Goal: Use online tool/utility: Utilize a website feature to perform a specific function

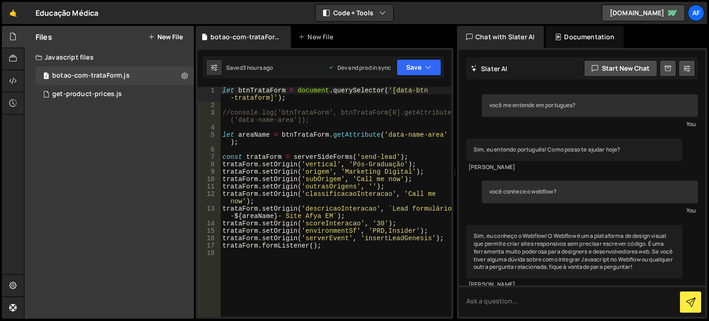
scroll to position [203, 0]
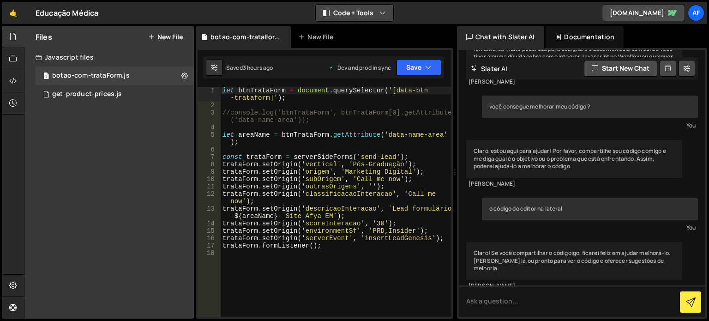
click at [357, 16] on button "Code + Tools" at bounding box center [355, 13] width 78 height 17
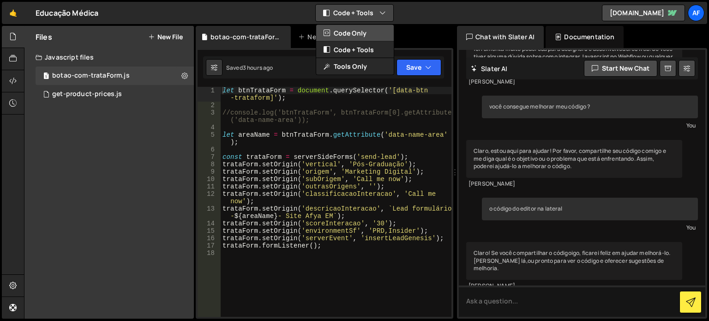
click at [364, 38] on button "Code Only" at bounding box center [355, 33] width 78 height 17
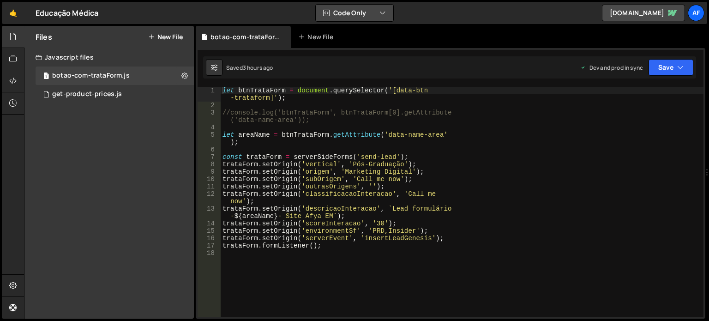
scroll to position [313, 0]
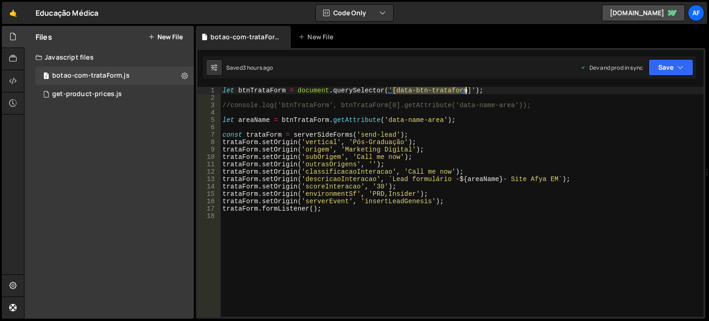
drag, startPoint x: 391, startPoint y: 90, endPoint x: 466, endPoint y: 94, distance: 74.5
click at [466, 94] on div "let btnTrataForm = document . querySelector ( '[data-btn-trataform]' ) ; //cons…" at bounding box center [462, 209] width 483 height 245
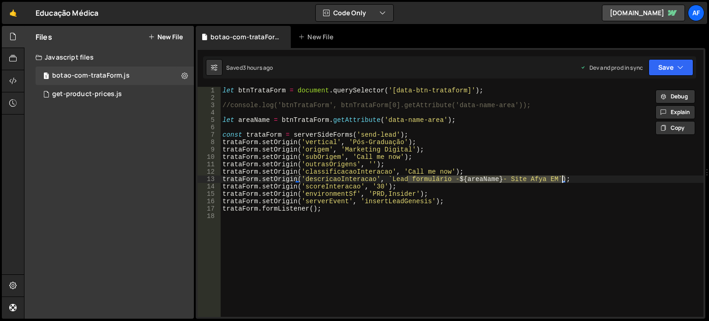
drag, startPoint x: 410, startPoint y: 179, endPoint x: 564, endPoint y: 176, distance: 154.3
click at [564, 176] on div "let btnTrataForm = document . querySelector ( '[data-btn-trataform]' ) ; //cons…" at bounding box center [462, 209] width 483 height 245
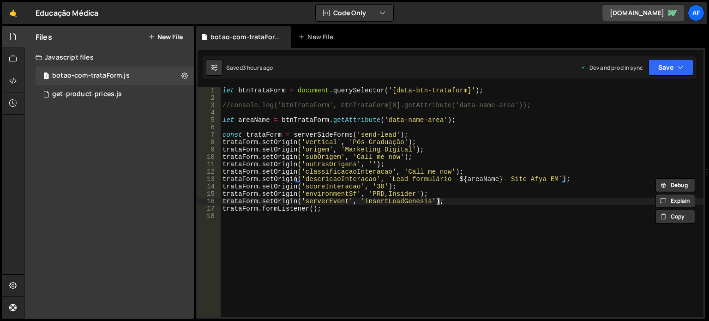
click at [486, 200] on div "let btnTrataForm = document . querySelector ( '[data-btn-trataform]' ) ; //cons…" at bounding box center [462, 209] width 483 height 245
click at [405, 91] on div "let btnTrataForm = document . querySelector ( '[data-btn-trataform]' ) ; //cons…" at bounding box center [462, 209] width 483 height 245
type textarea "let btnTrataForm = document.querySelector('[data-btn-trataform]');"
click at [405, 91] on div "let btnTrataForm = document . querySelector ( '[data-btn-trataform]' ) ; //cons…" at bounding box center [462, 209] width 483 height 245
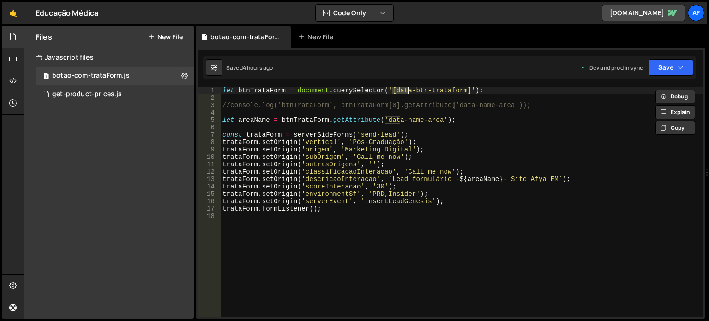
click at [397, 90] on div "let btnTrataForm = document . querySelector ( '[data-btn-trataform]' ) ; //cons…" at bounding box center [462, 202] width 483 height 230
click at [257, 99] on div "let btnTrataForm = document . querySelector ( '[data-btn-trataform]' ) ; //cons…" at bounding box center [462, 209] width 483 height 245
click at [263, 90] on div "let btnTrataForm = document . querySelector ( '[data-btn-trataform]' ) ; //cons…" at bounding box center [462, 209] width 483 height 245
type textarea "let btnTrataForm = document.querySelector('[data-btn-trataform]');"
click at [263, 90] on div "let btnTrataForm = document . querySelector ( '[data-btn-trataform]' ) ; //cons…" at bounding box center [462, 209] width 483 height 245
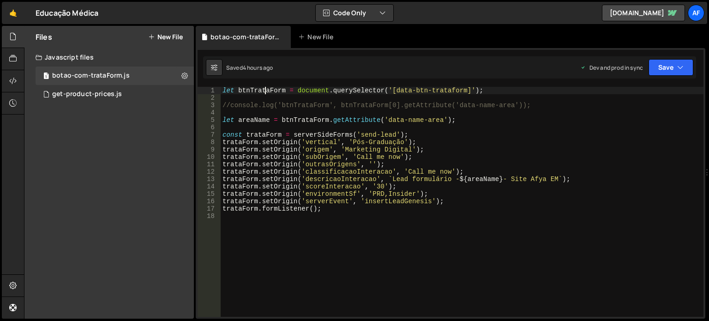
click at [263, 90] on div "let btnTrataForm = document . querySelector ( '[data-btn-trataform]' ) ; //cons…" at bounding box center [462, 209] width 483 height 245
click at [263, 90] on div "let btnTrataForm = document . querySelector ( '[data-btn-trataform]' ) ; //cons…" at bounding box center [462, 202] width 483 height 230
click at [263, 90] on div "let btnTrataForm = document . querySelector ( '[data-btn-trataform]' ) ; //cons…" at bounding box center [462, 209] width 483 height 245
click at [264, 89] on div "let btnTrataForm = document . querySelector ( '[data-btn-trataform]' ) ; //cons…" at bounding box center [462, 209] width 483 height 245
